Goal: Task Accomplishment & Management: Manage account settings

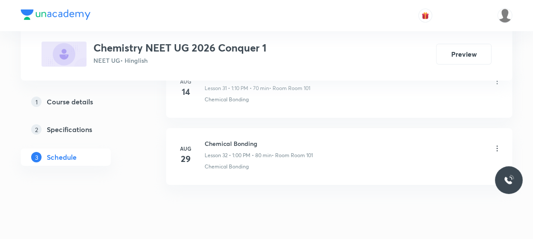
scroll to position [2598, 0]
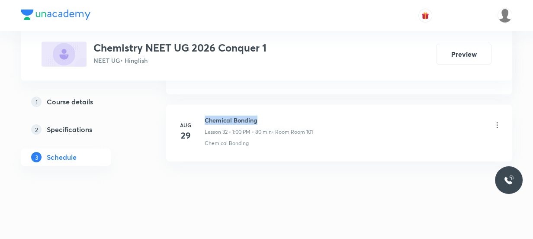
drag, startPoint x: 260, startPoint y: 117, endPoint x: 205, endPoint y: 117, distance: 55.0
click at [205, 117] on h6 "Chemical Bonding" at bounding box center [259, 120] width 108 height 9
copy h6 "Chemical Bonding"
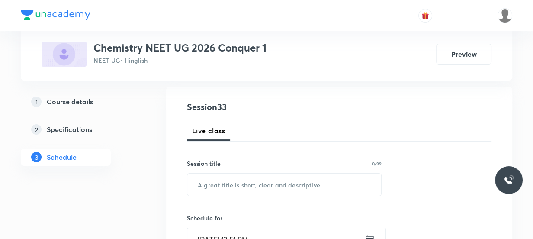
scroll to position [157, 0]
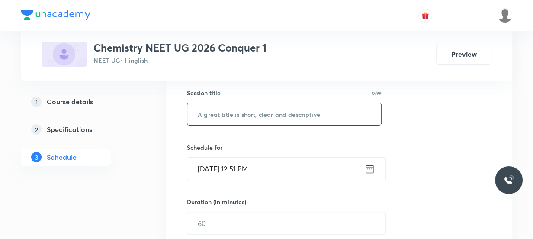
click at [234, 115] on input "text" at bounding box center [284, 114] width 194 height 22
paste input "Chemical Bonding"
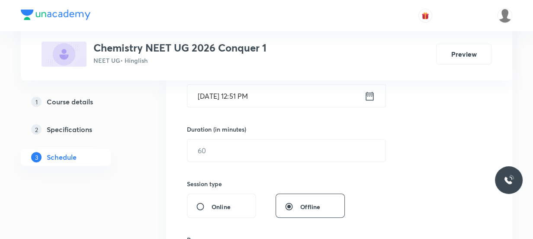
scroll to position [236, 0]
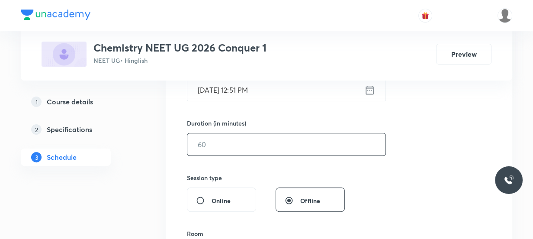
type input "Chemical Bonding"
click at [225, 142] on input "text" at bounding box center [286, 144] width 198 height 22
type input "5"
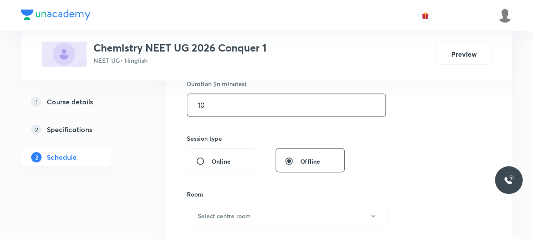
scroll to position [354, 0]
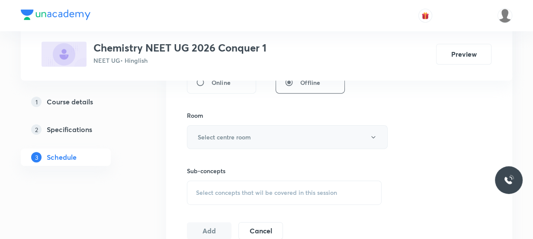
type input "10"
click at [219, 141] on button "Select centre room" at bounding box center [287, 137] width 201 height 24
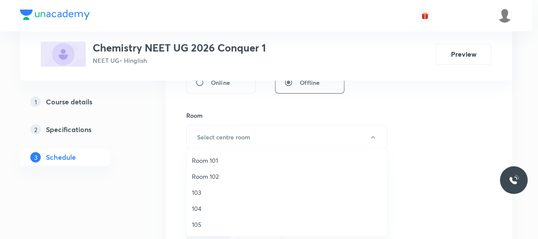
click at [216, 164] on span "Room 101" at bounding box center [287, 160] width 190 height 9
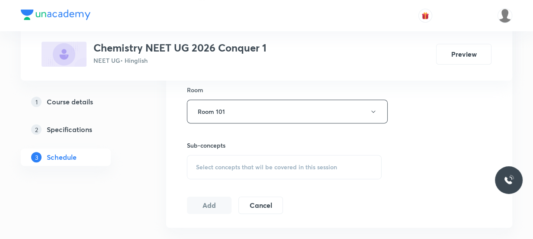
scroll to position [394, 0]
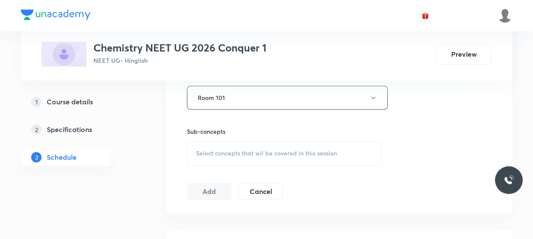
click at [228, 146] on div "Select concepts that wil be covered in this session" at bounding box center [284, 153] width 195 height 24
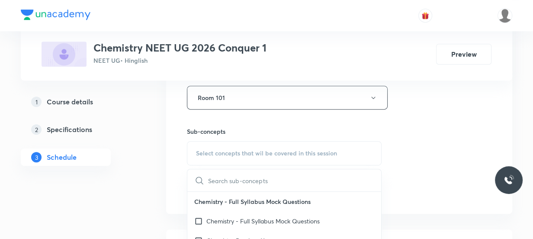
click at [232, 177] on input "text" at bounding box center [294, 180] width 173 height 22
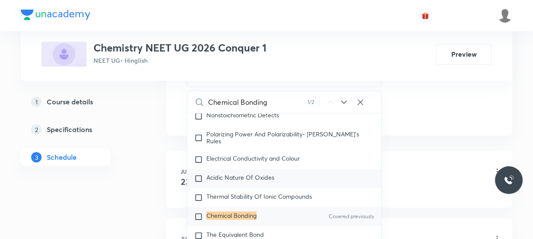
scroll to position [4159, 0]
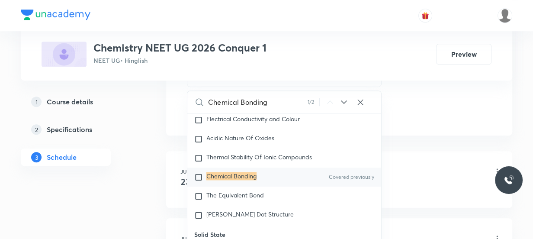
type input "Chemical Bonding"
click at [232, 180] on mark "Chemical Bonding" at bounding box center [232, 176] width 50 height 8
checkbox input "true"
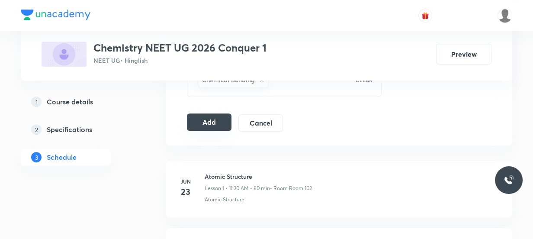
click at [212, 126] on button "Add" at bounding box center [209, 121] width 45 height 17
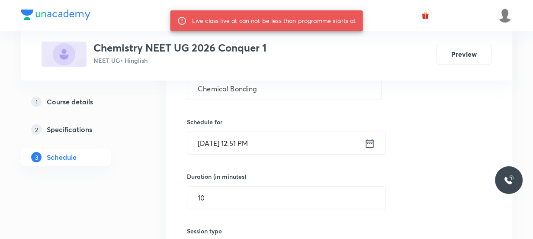
scroll to position [197, 0]
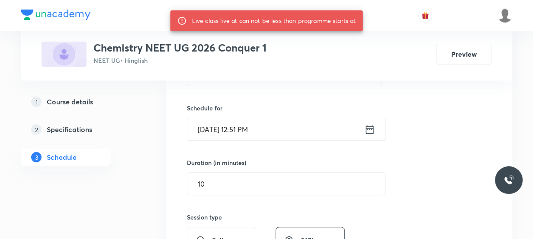
click at [369, 131] on icon at bounding box center [370, 129] width 11 height 12
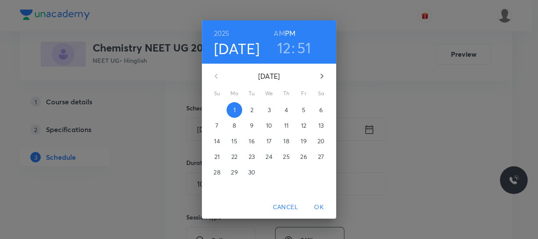
click at [302, 48] on h3 "51" at bounding box center [304, 48] width 14 height 18
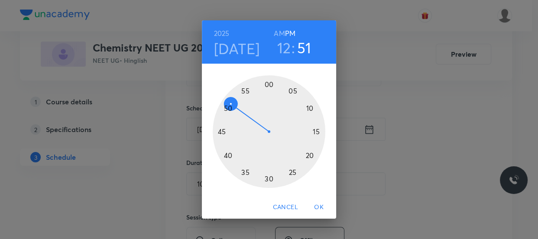
click at [230, 96] on div at bounding box center [269, 131] width 113 height 113
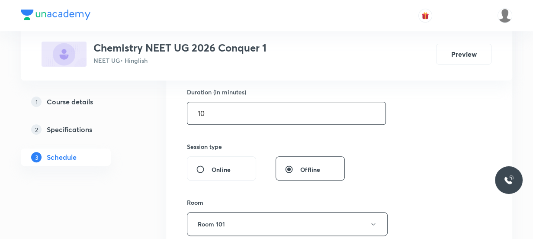
scroll to position [394, 0]
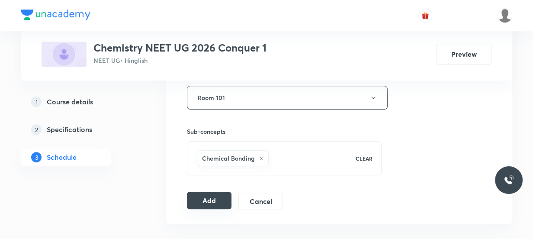
click at [216, 200] on button "Add" at bounding box center [209, 200] width 45 height 17
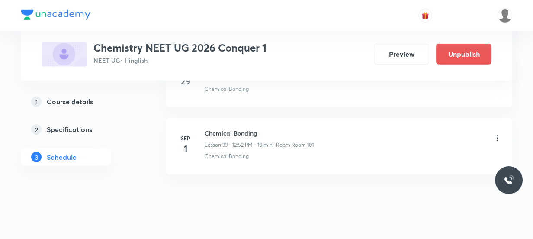
scroll to position [2268, 0]
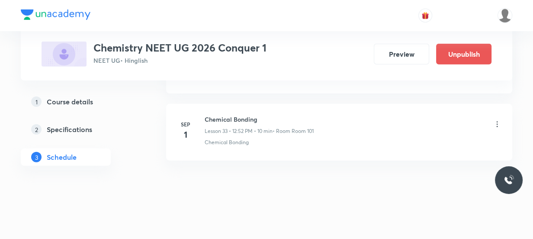
click at [498, 122] on icon at bounding box center [497, 124] width 9 height 9
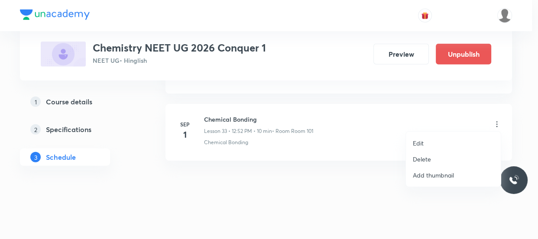
click at [426, 159] on p "Delete" at bounding box center [422, 159] width 18 height 9
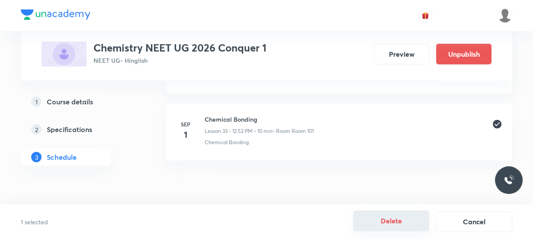
click at [402, 218] on button "Delete" at bounding box center [391, 220] width 76 height 21
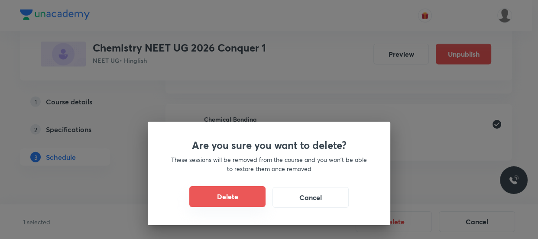
click at [233, 191] on button "Delete" at bounding box center [227, 196] width 76 height 21
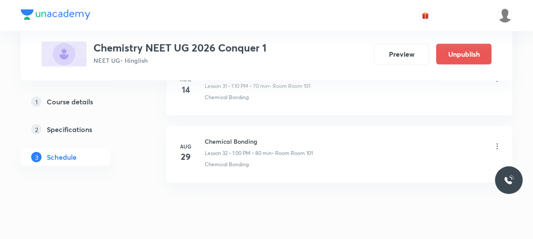
scroll to position [2201, 0]
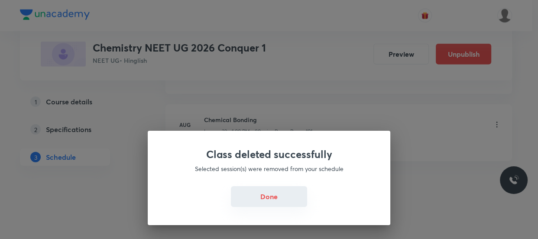
click at [280, 199] on button "Done" at bounding box center [269, 196] width 76 height 21
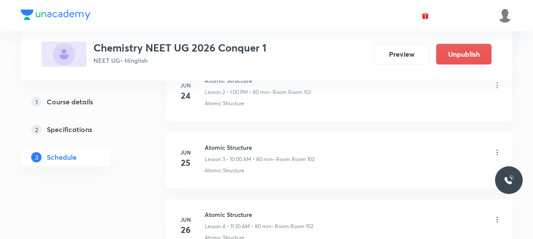
scroll to position [0, 0]
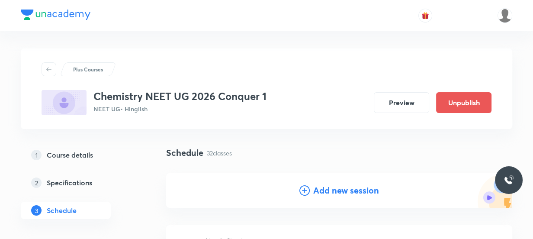
click at [321, 187] on h4 "Add new session" at bounding box center [346, 190] width 66 height 13
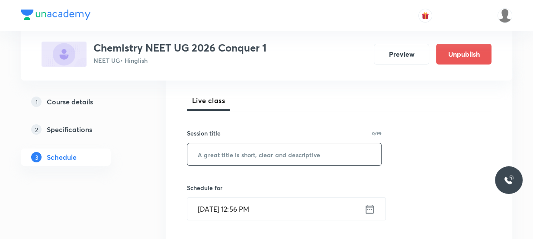
scroll to position [118, 0]
click at [247, 145] on input "text" at bounding box center [284, 153] width 194 height 22
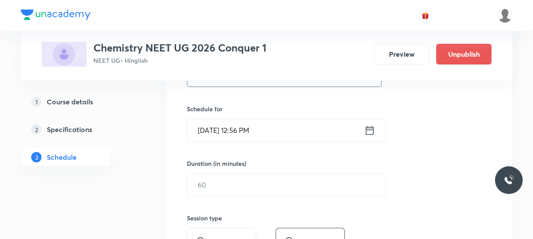
scroll to position [197, 0]
type input "Thermodynamics"
click at [369, 131] on icon at bounding box center [370, 129] width 11 height 12
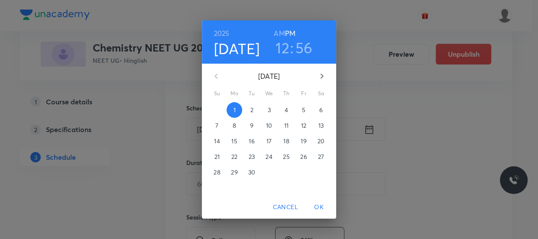
click at [284, 43] on h3 "12" at bounding box center [282, 48] width 14 height 18
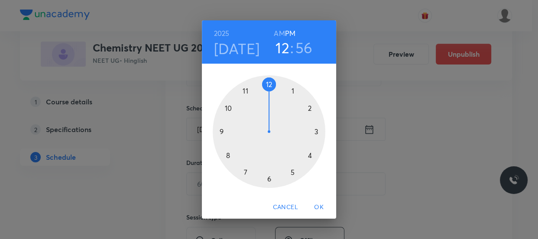
click at [293, 91] on div at bounding box center [269, 131] width 113 height 113
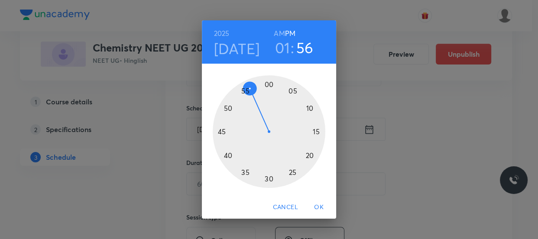
click at [268, 84] on div at bounding box center [269, 131] width 113 height 113
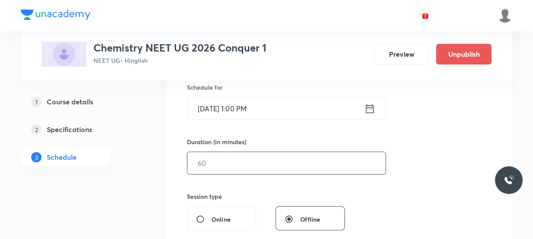
scroll to position [236, 0]
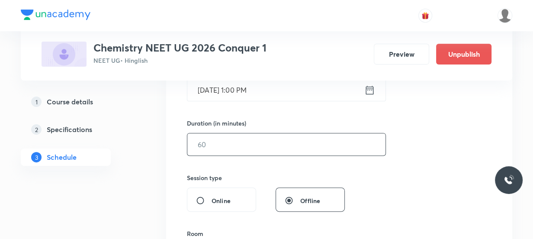
click at [271, 139] on input "text" at bounding box center [286, 144] width 198 height 22
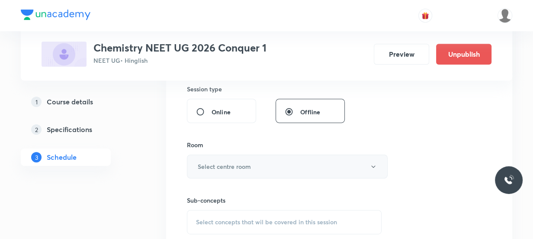
scroll to position [354, 0]
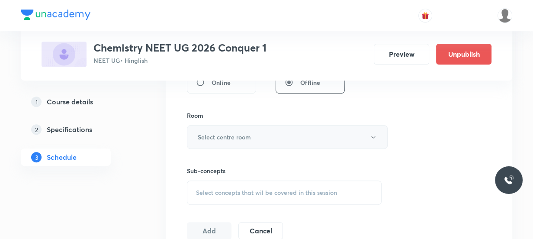
type input "80"
click at [247, 133] on h6 "Select centre room" at bounding box center [224, 136] width 53 height 9
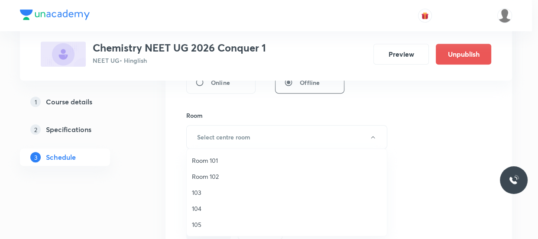
click at [228, 176] on span "Room 102" at bounding box center [287, 176] width 190 height 9
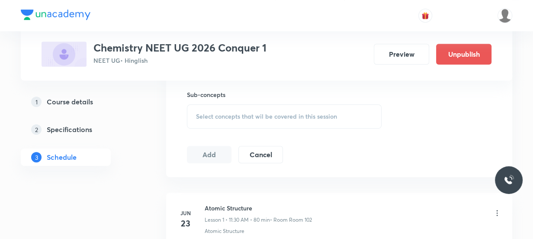
scroll to position [433, 0]
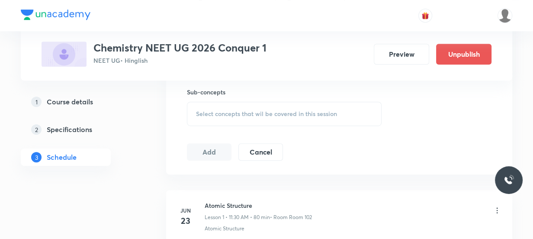
click at [232, 117] on div "Select concepts that wil be covered in this session" at bounding box center [284, 114] width 195 height 24
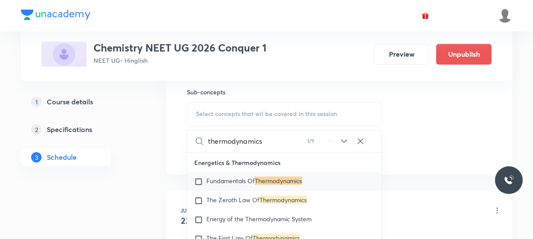
scroll to position [2084, 0]
type input "thermodynamics"
click at [346, 142] on icon at bounding box center [344, 141] width 10 height 10
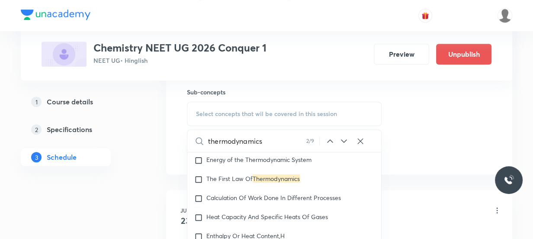
click at [342, 144] on icon at bounding box center [344, 141] width 10 height 10
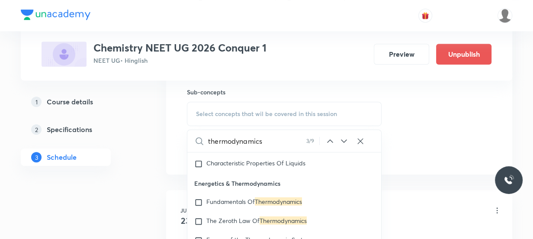
click at [342, 144] on icon at bounding box center [344, 141] width 10 height 10
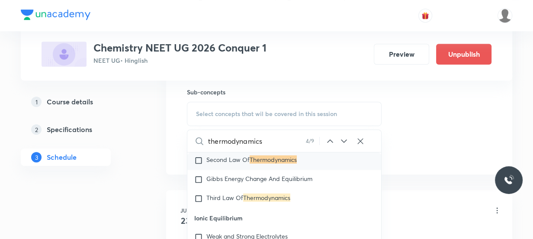
scroll to position [2485, 0]
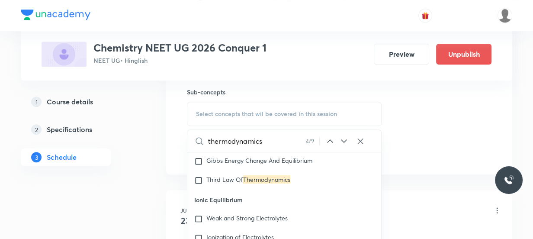
click at [351, 141] on div "thermodynamics 4 / 9 ​" at bounding box center [284, 141] width 194 height 22
click at [347, 140] on icon at bounding box center [344, 141] width 10 height 10
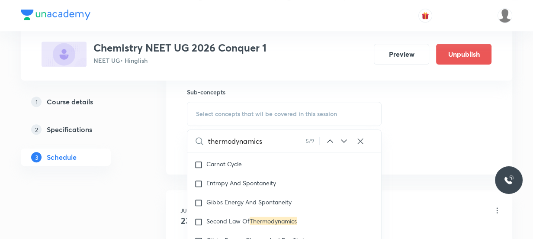
click at [347, 140] on icon at bounding box center [344, 141] width 10 height 10
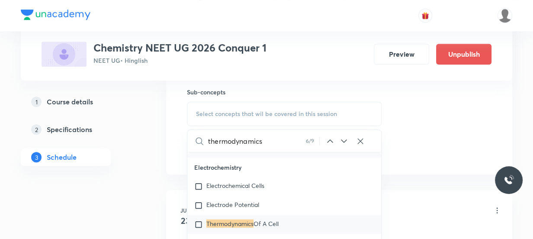
scroll to position [5179, 0]
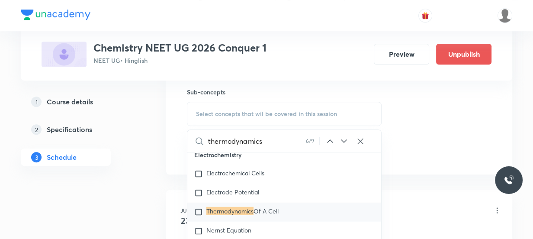
click at [341, 141] on icon at bounding box center [344, 141] width 10 height 10
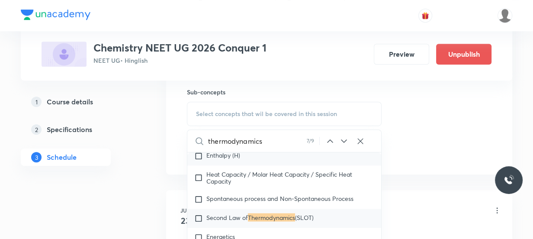
scroll to position [7660, 0]
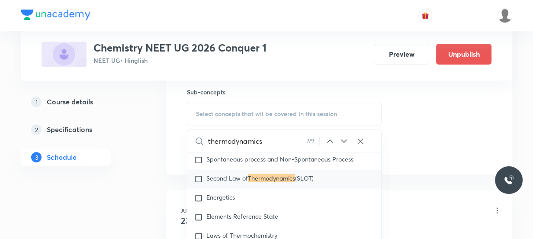
click at [342, 140] on icon at bounding box center [344, 140] width 6 height 3
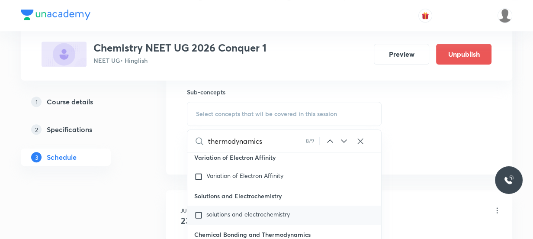
scroll to position [9581, 0]
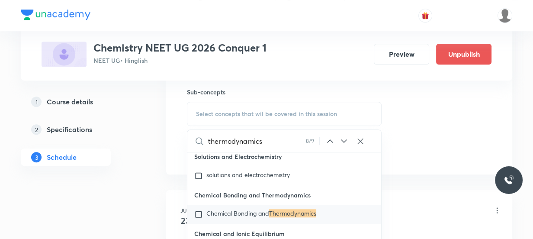
click at [345, 139] on icon at bounding box center [344, 140] width 6 height 3
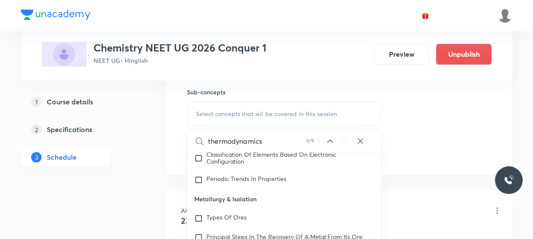
scroll to position [10133, 0]
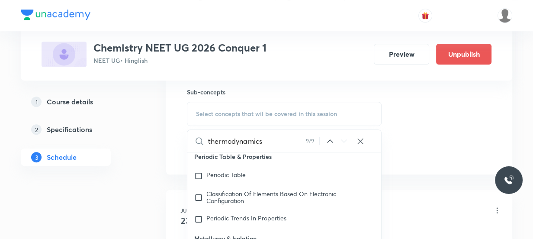
click at [331, 141] on icon at bounding box center [330, 141] width 10 height 10
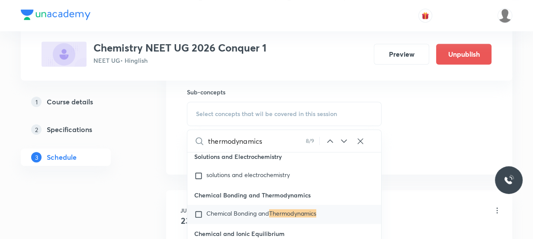
scroll to position [9621, 0]
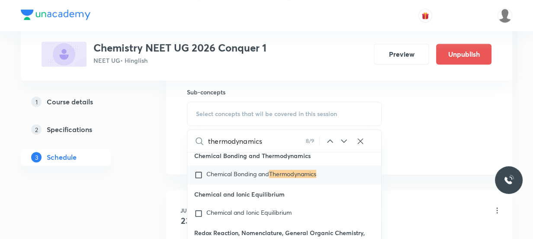
click at [333, 138] on icon at bounding box center [330, 141] width 10 height 10
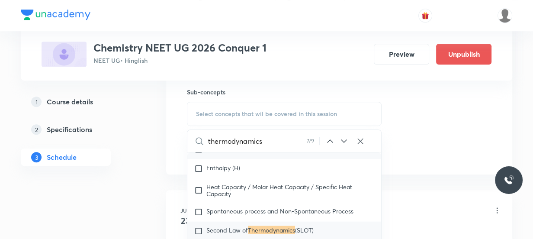
scroll to position [7621, 0]
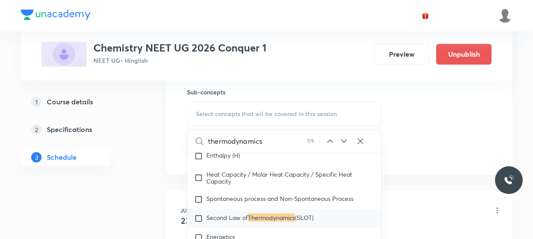
click at [328, 139] on icon at bounding box center [330, 141] width 10 height 10
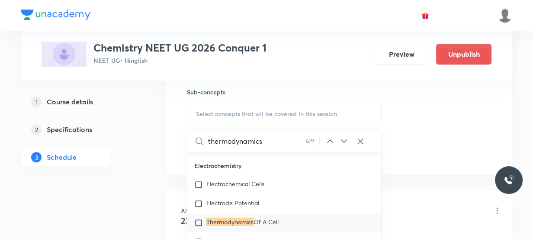
scroll to position [5179, 0]
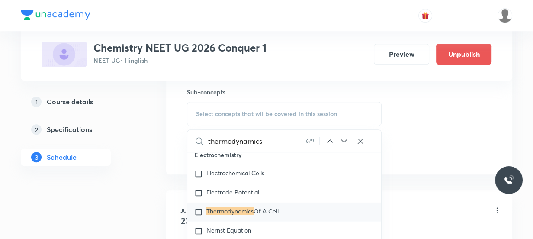
click at [329, 140] on icon at bounding box center [330, 141] width 10 height 10
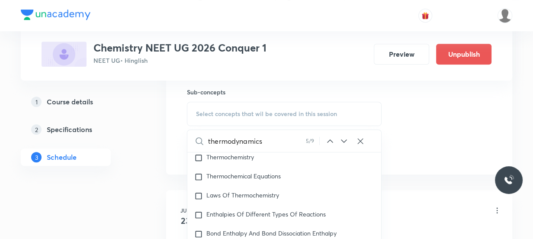
scroll to position [2287, 0]
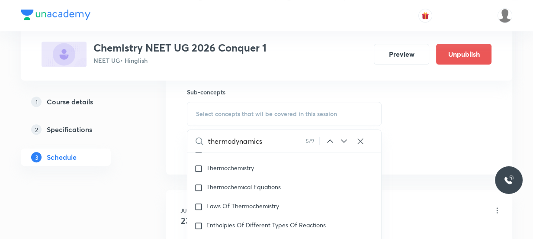
click at [329, 136] on icon at bounding box center [330, 141] width 10 height 10
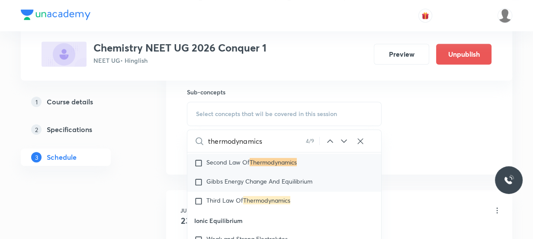
scroll to position [2446, 0]
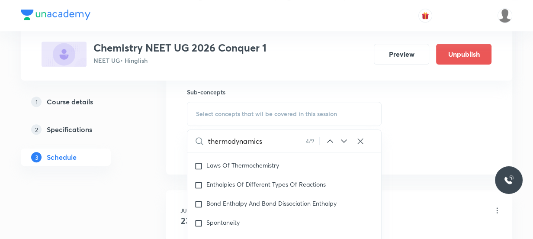
click at [329, 139] on icon at bounding box center [330, 141] width 10 height 10
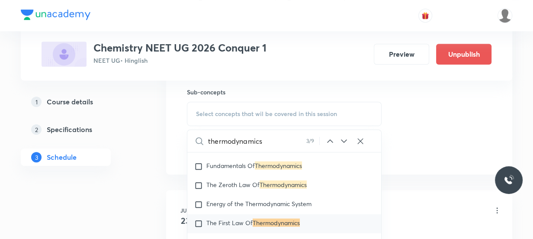
scroll to position [2063, 0]
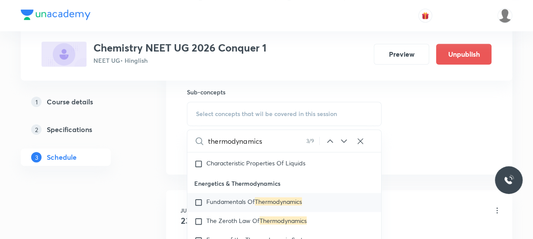
click at [253, 205] on span "Fundamentals Of" at bounding box center [231, 201] width 48 height 8
checkbox input "true"
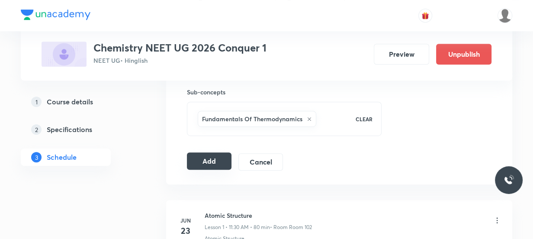
click at [222, 158] on button "Add" at bounding box center [209, 160] width 45 height 17
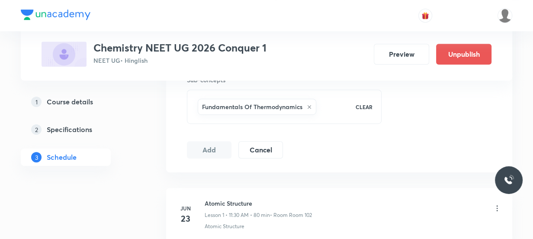
scroll to position [433, 0]
